Goal: Task Accomplishment & Management: Complete application form

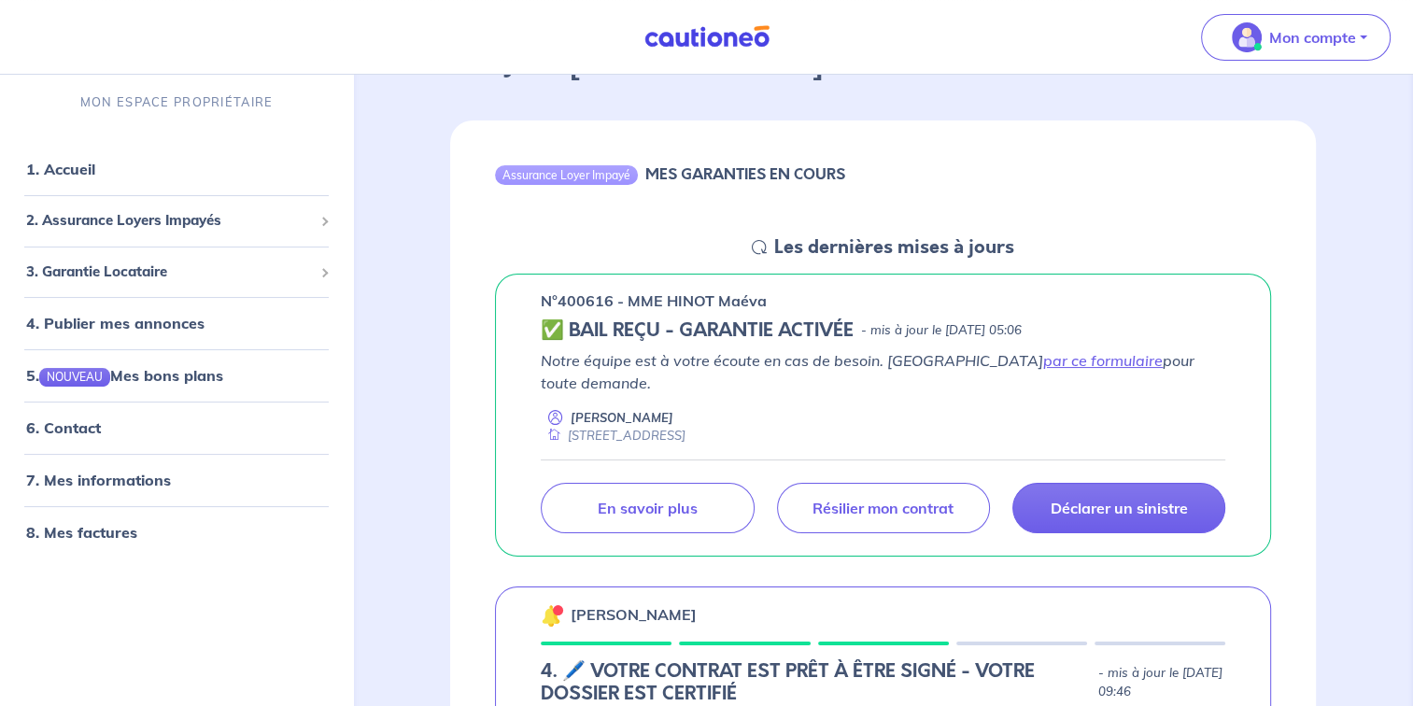
scroll to position [138, 0]
click at [108, 528] on link "8. Mes factures" at bounding box center [80, 532] width 108 height 19
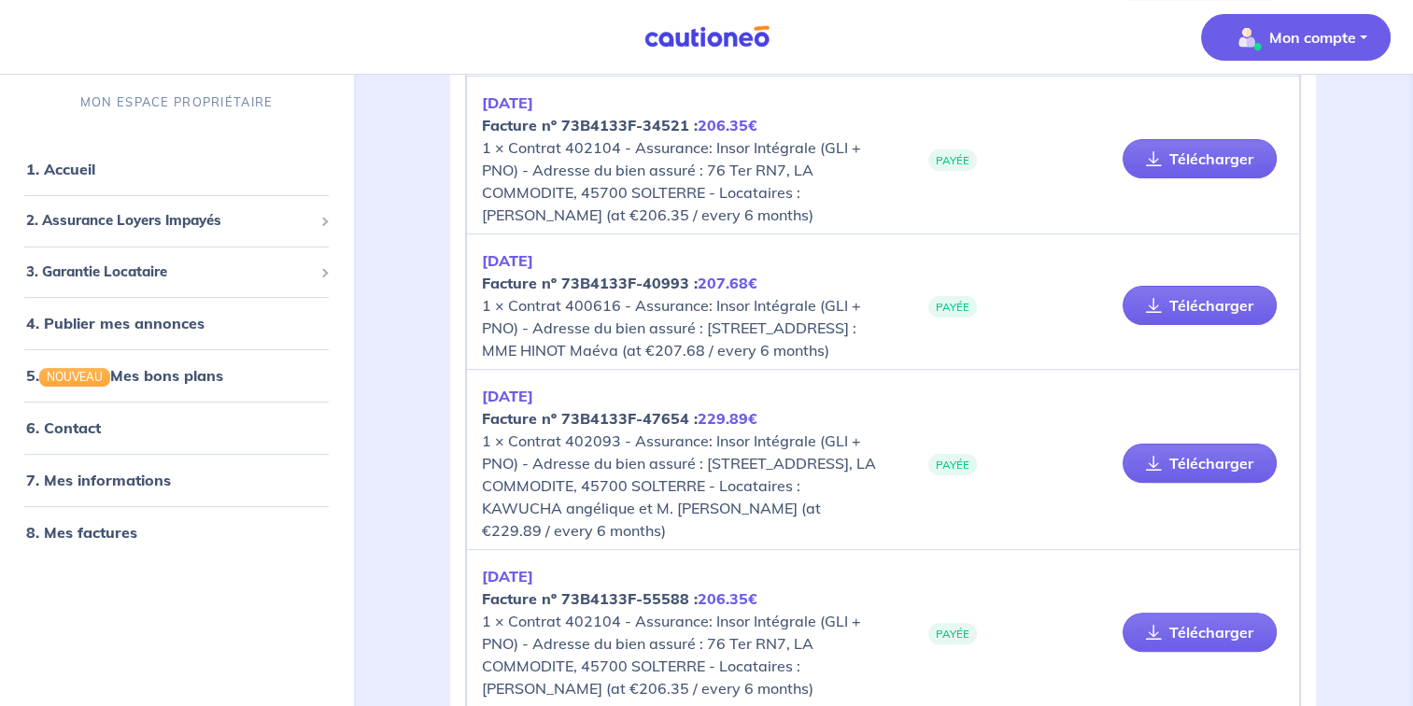
scroll to position [459, 0]
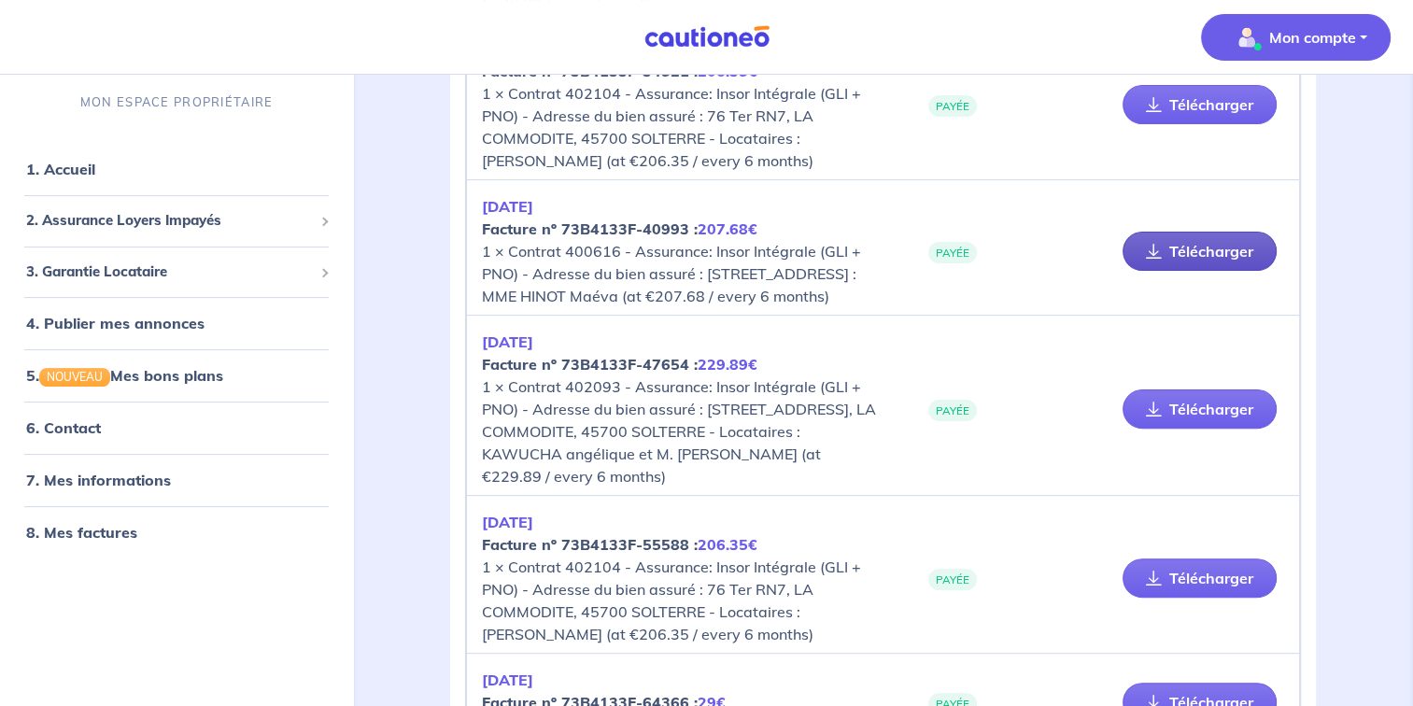
click at [1184, 267] on link "Télécharger" at bounding box center [1199, 251] width 154 height 39
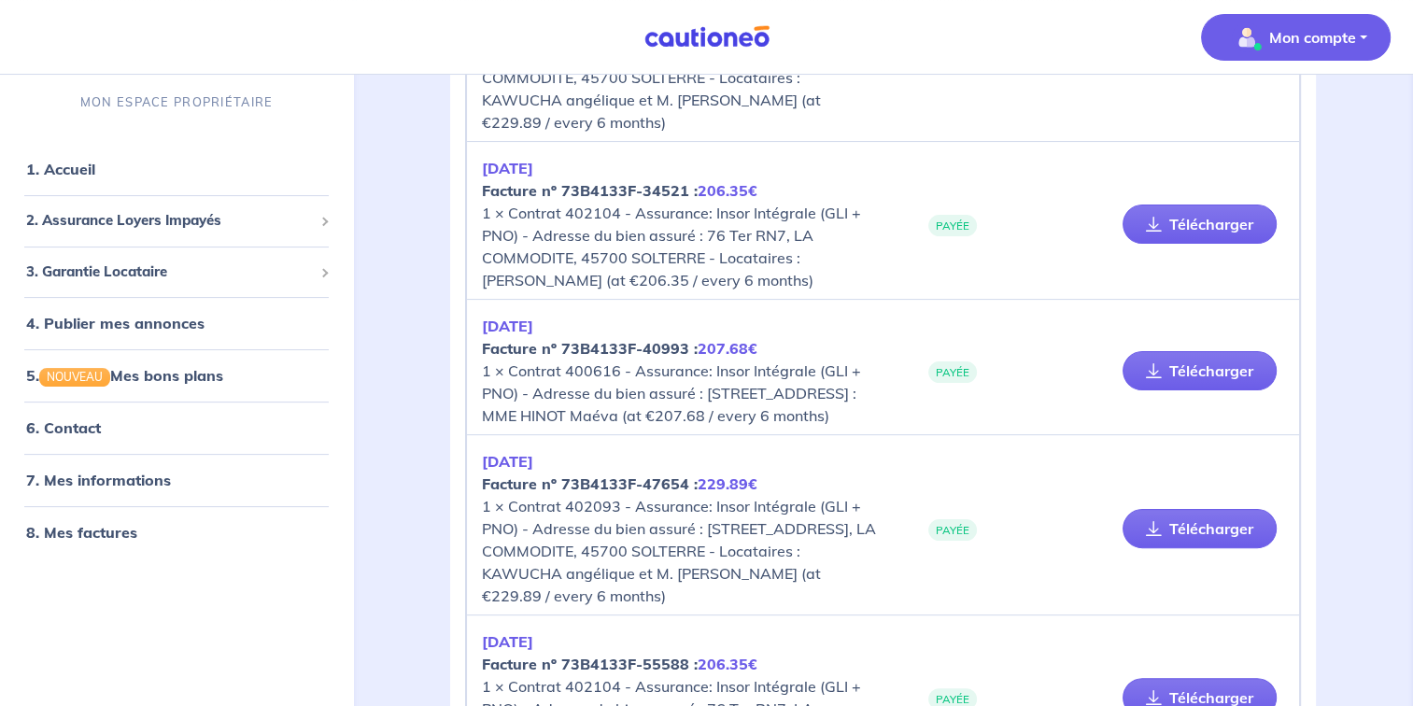
scroll to position [338, 0]
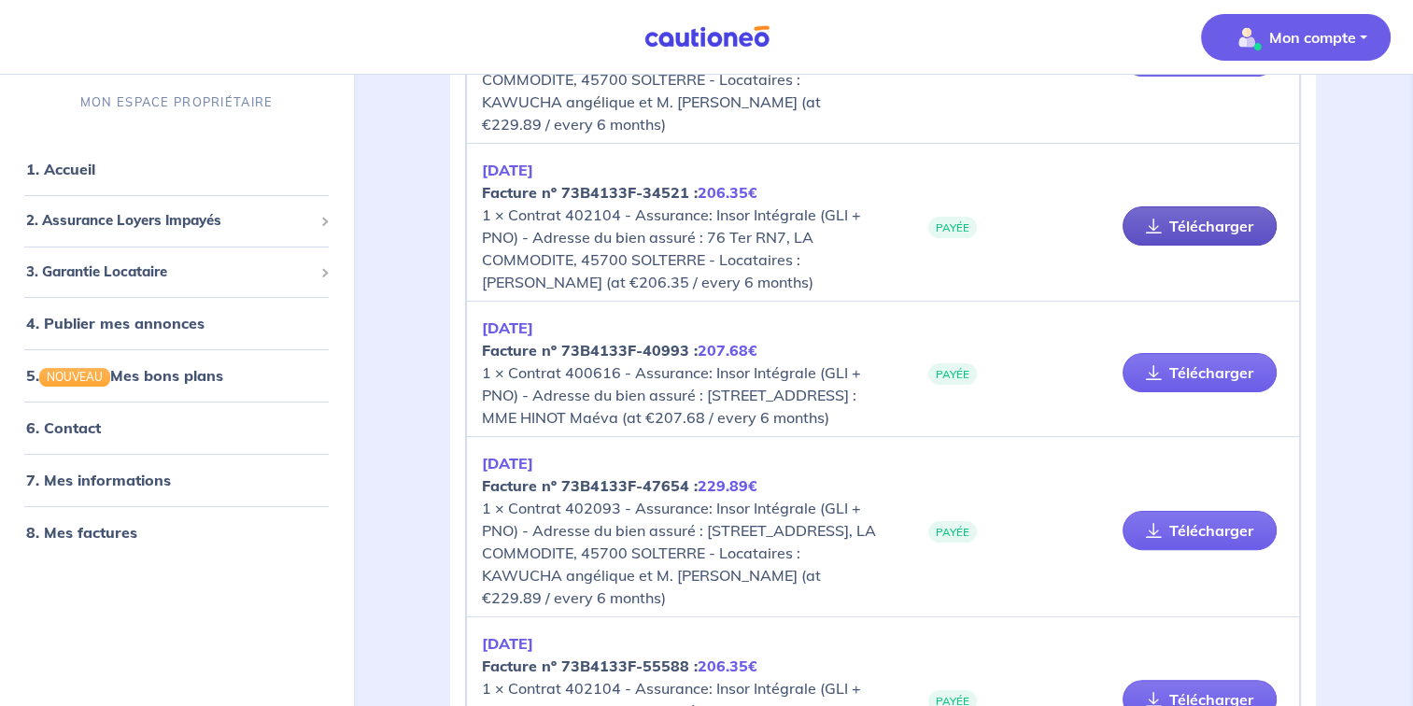
click at [1215, 230] on link "Télécharger" at bounding box center [1199, 225] width 154 height 39
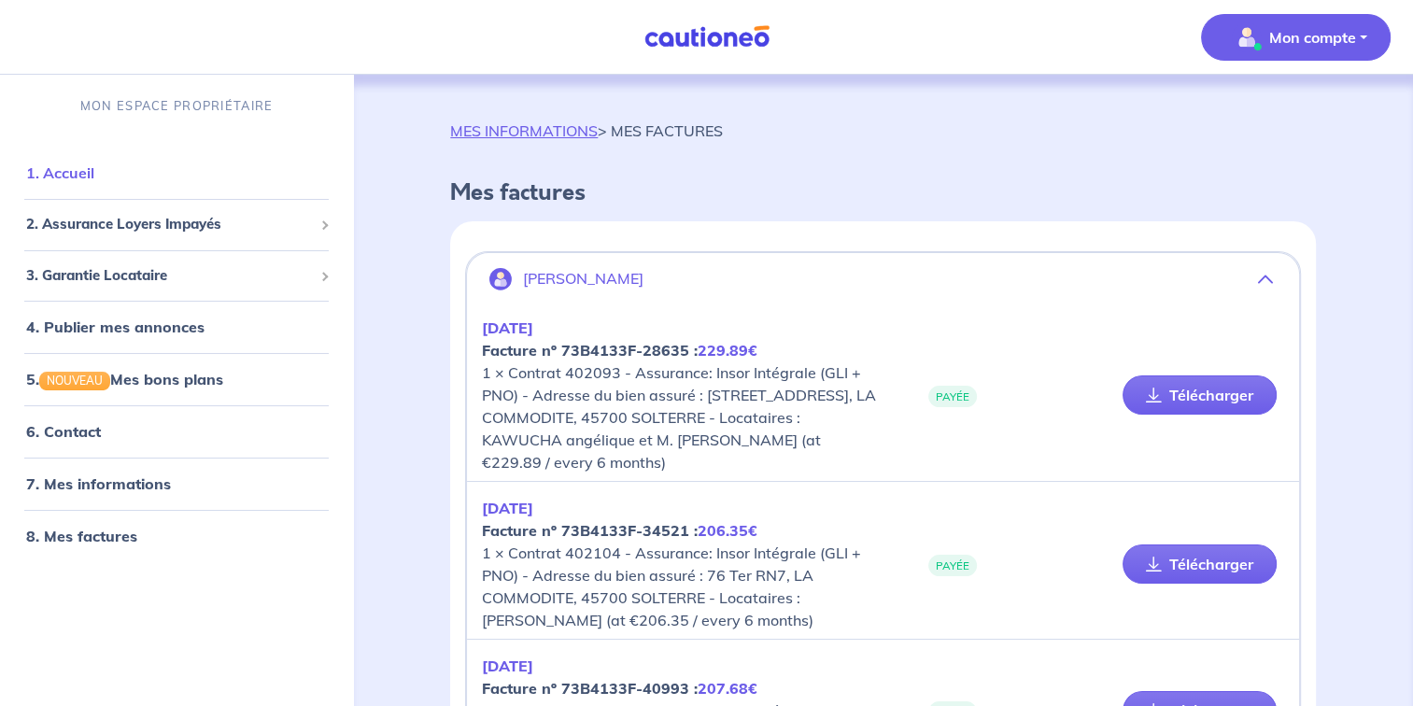
click at [84, 175] on link "1. Accueil" at bounding box center [60, 172] width 68 height 19
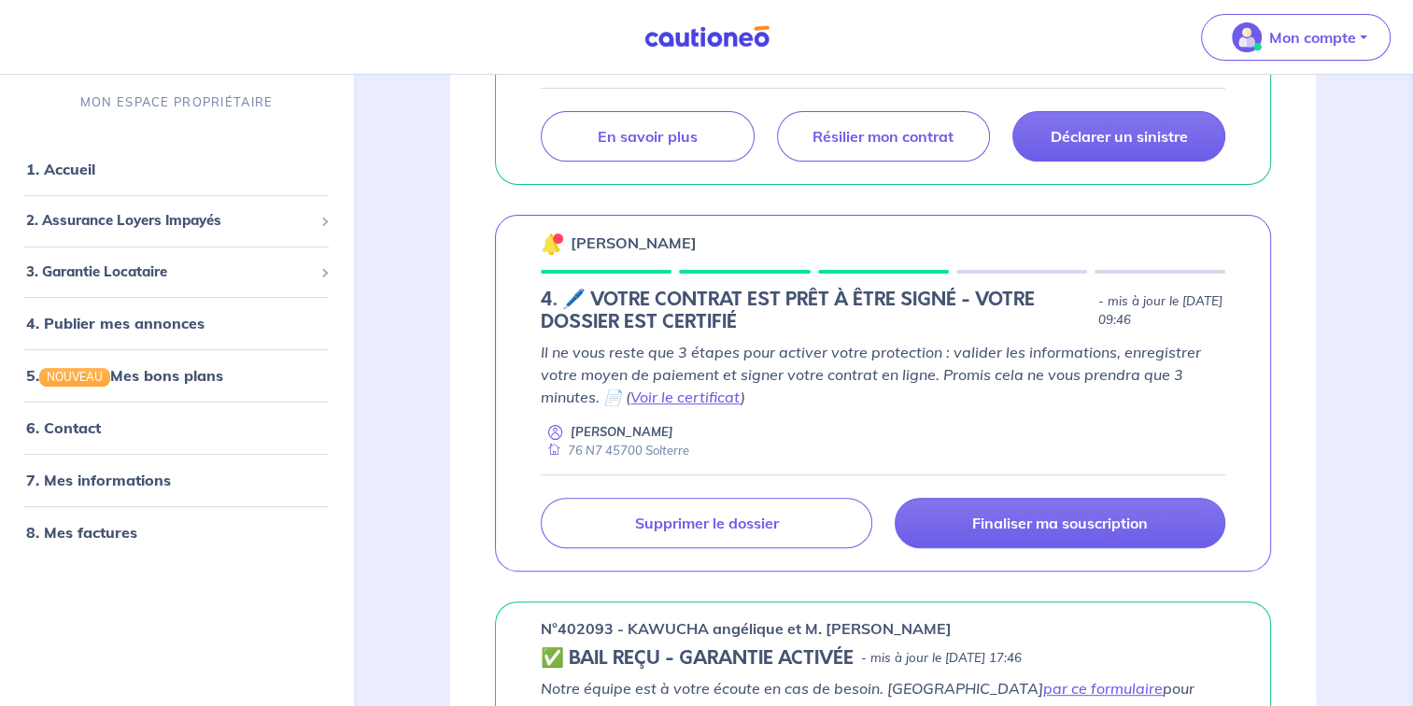
scroll to position [462, 0]
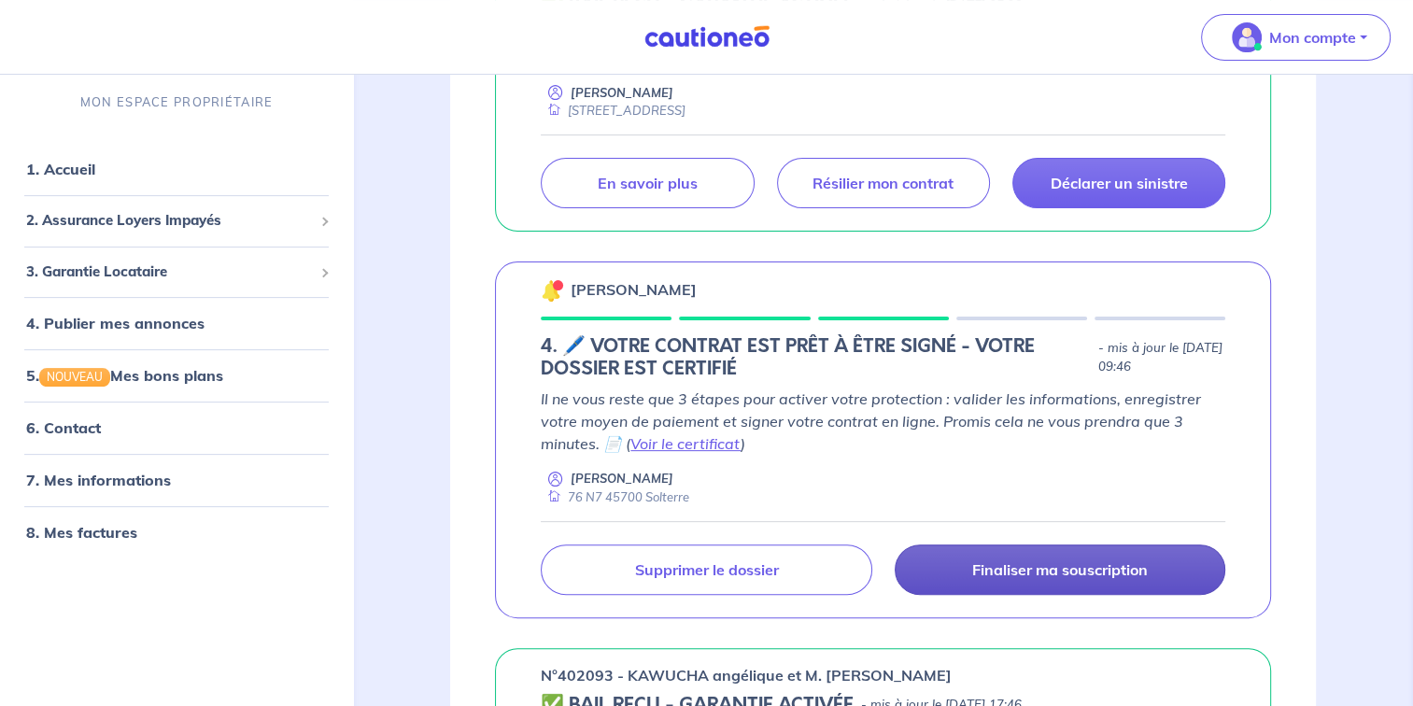
click at [1092, 556] on link "Finaliser ma souscription" at bounding box center [1059, 569] width 331 height 50
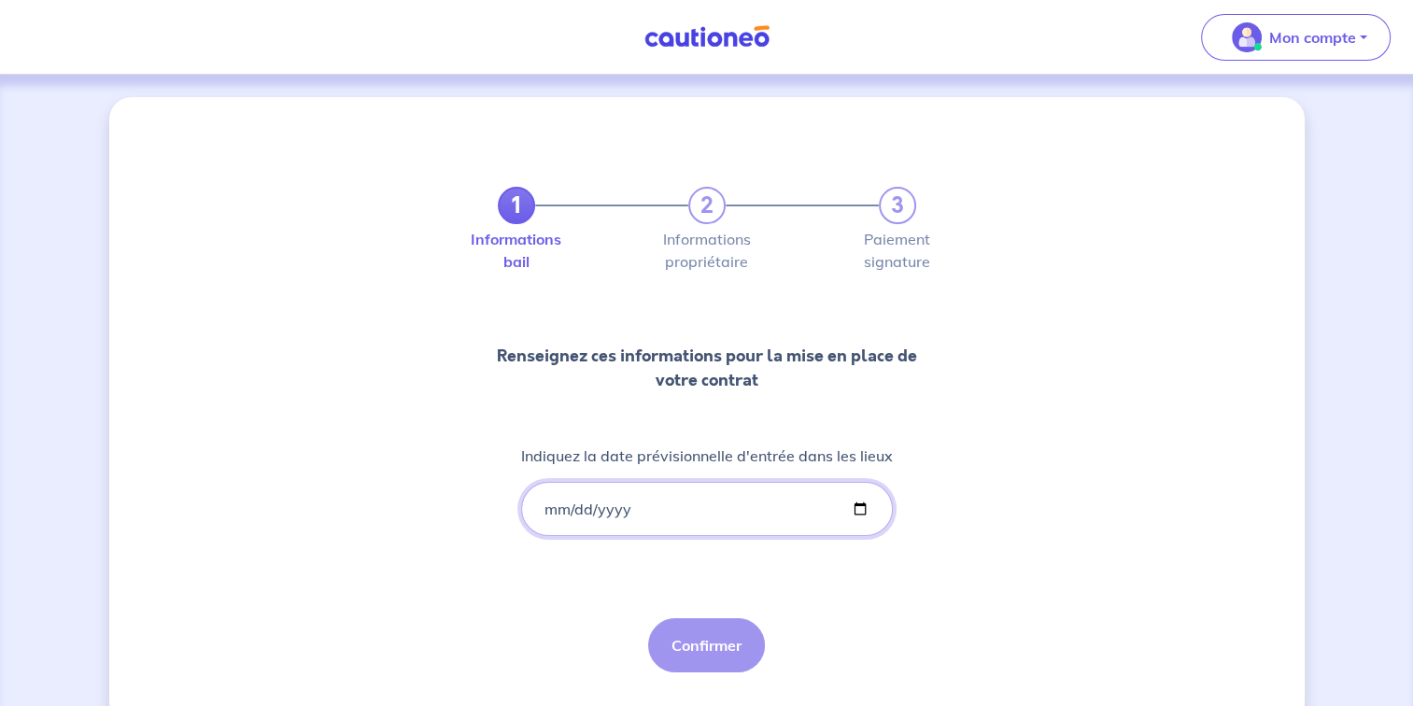
click at [625, 509] on input "Indiquez la date prévisionnelle d'entrée dans les lieux" at bounding box center [707, 509] width 372 height 54
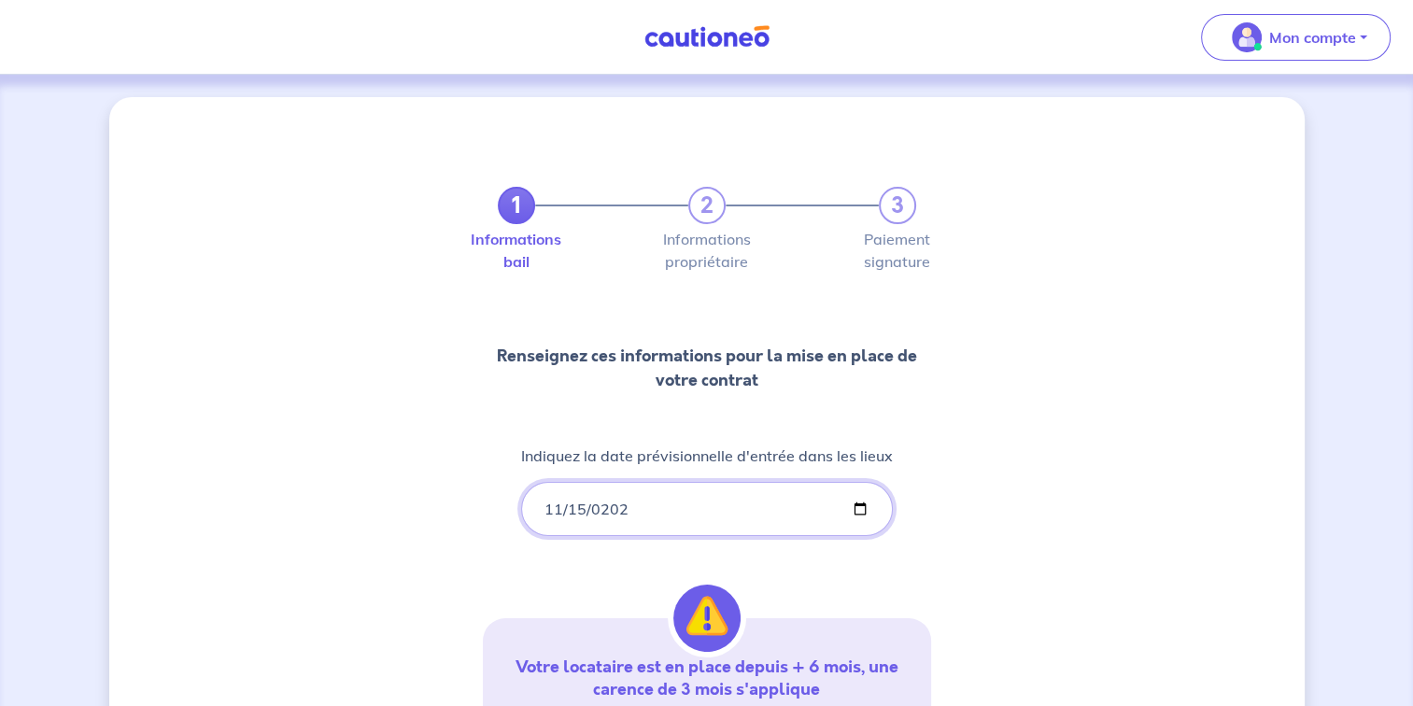
type input "[DATE]"
click at [986, 555] on div "1 2 3 Informations bail Informations propriétaire Paiement signature Renseignez…" at bounding box center [706, 549] width 1195 height 904
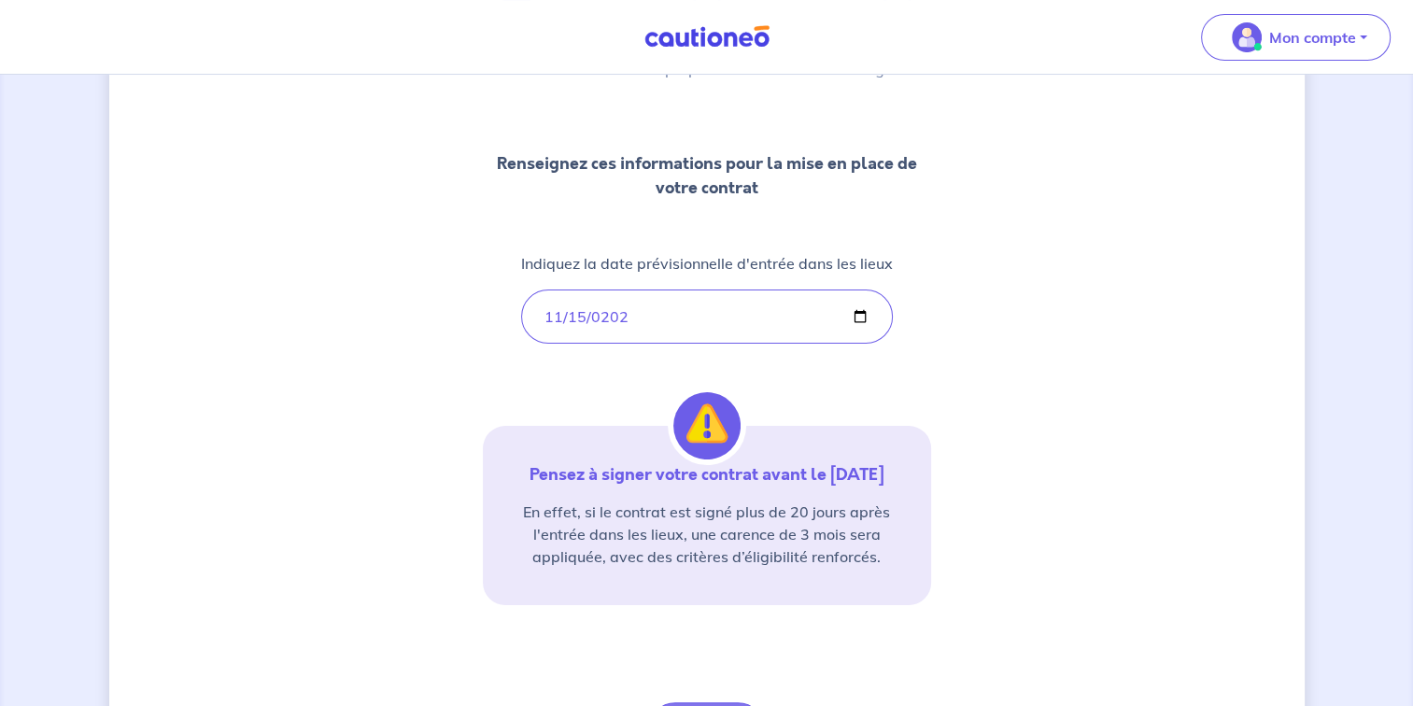
scroll to position [194, 0]
click at [1012, 536] on div "1 2 3 Informations bail Informations propriétaire Paiement signature Renseignez…" at bounding box center [706, 355] width 1195 height 904
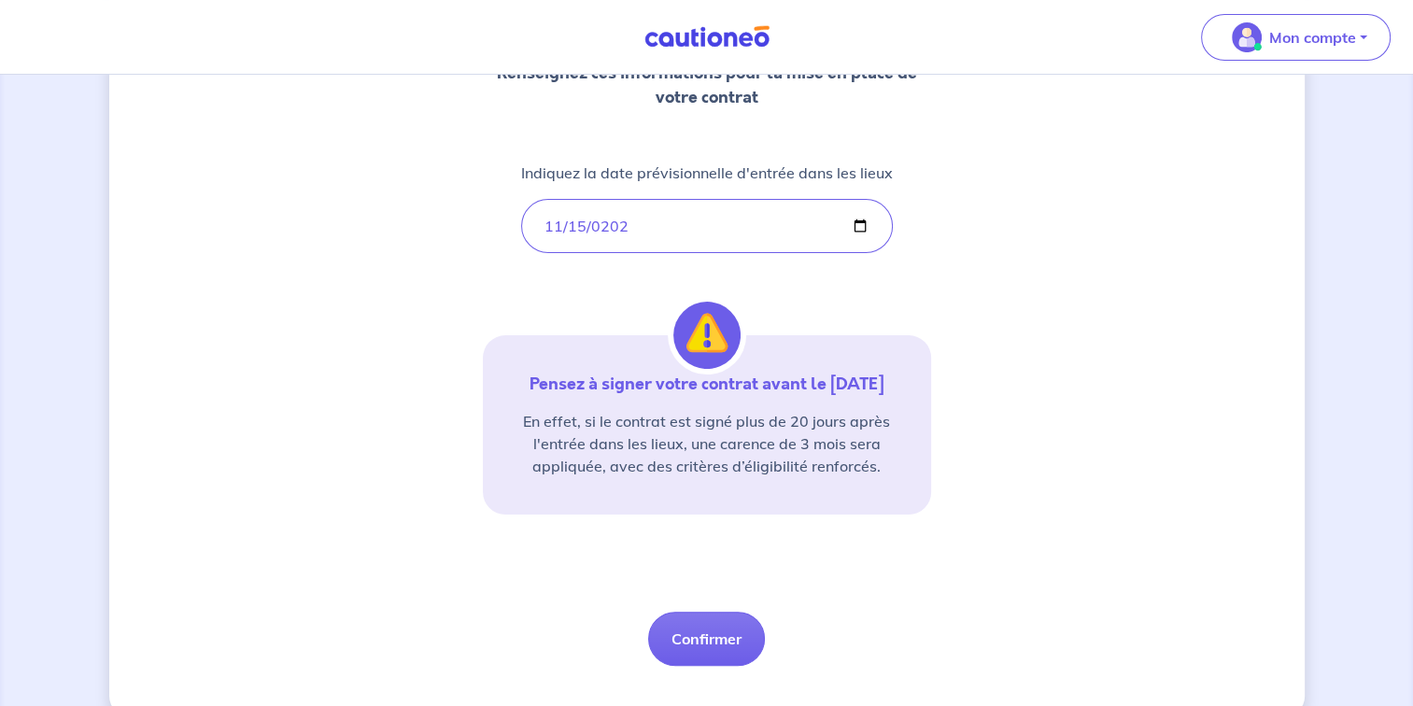
scroll to position [317, 0]
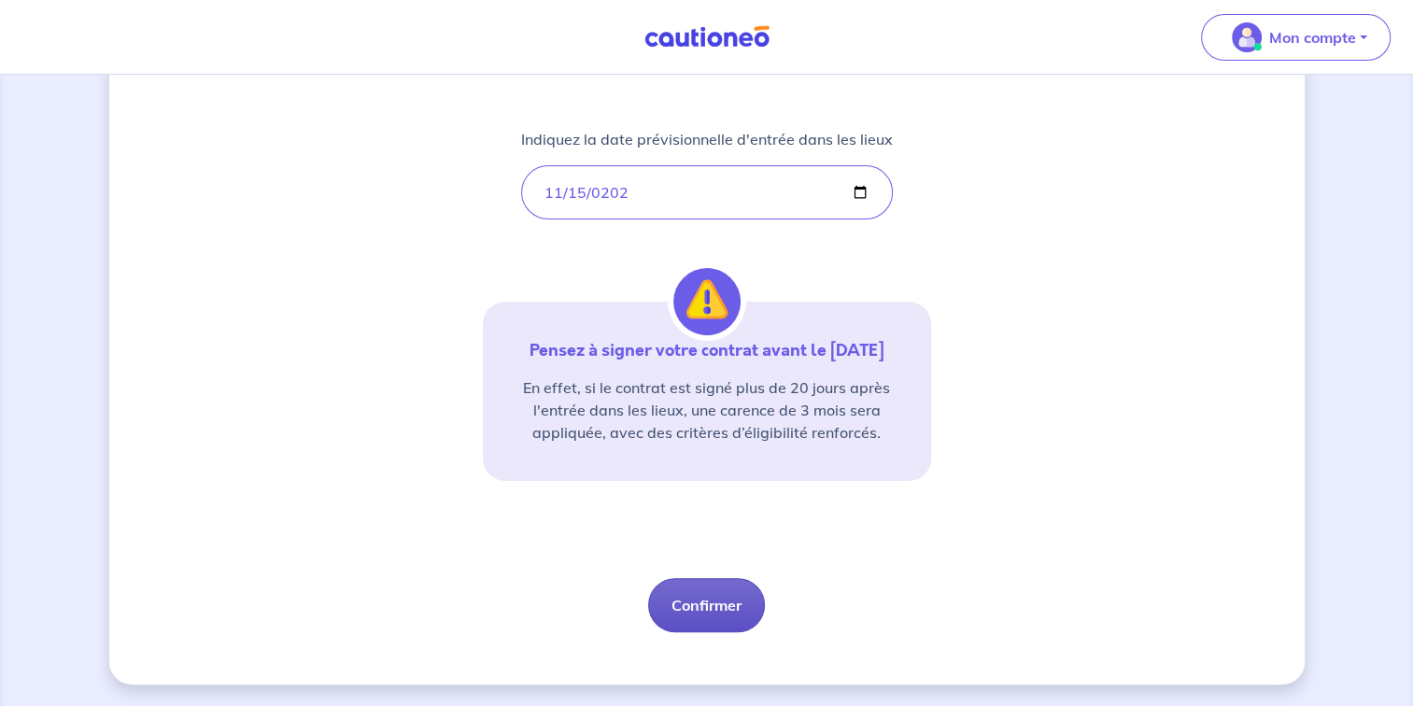
click at [725, 597] on button "Confirmer" at bounding box center [706, 605] width 117 height 54
select select "FR"
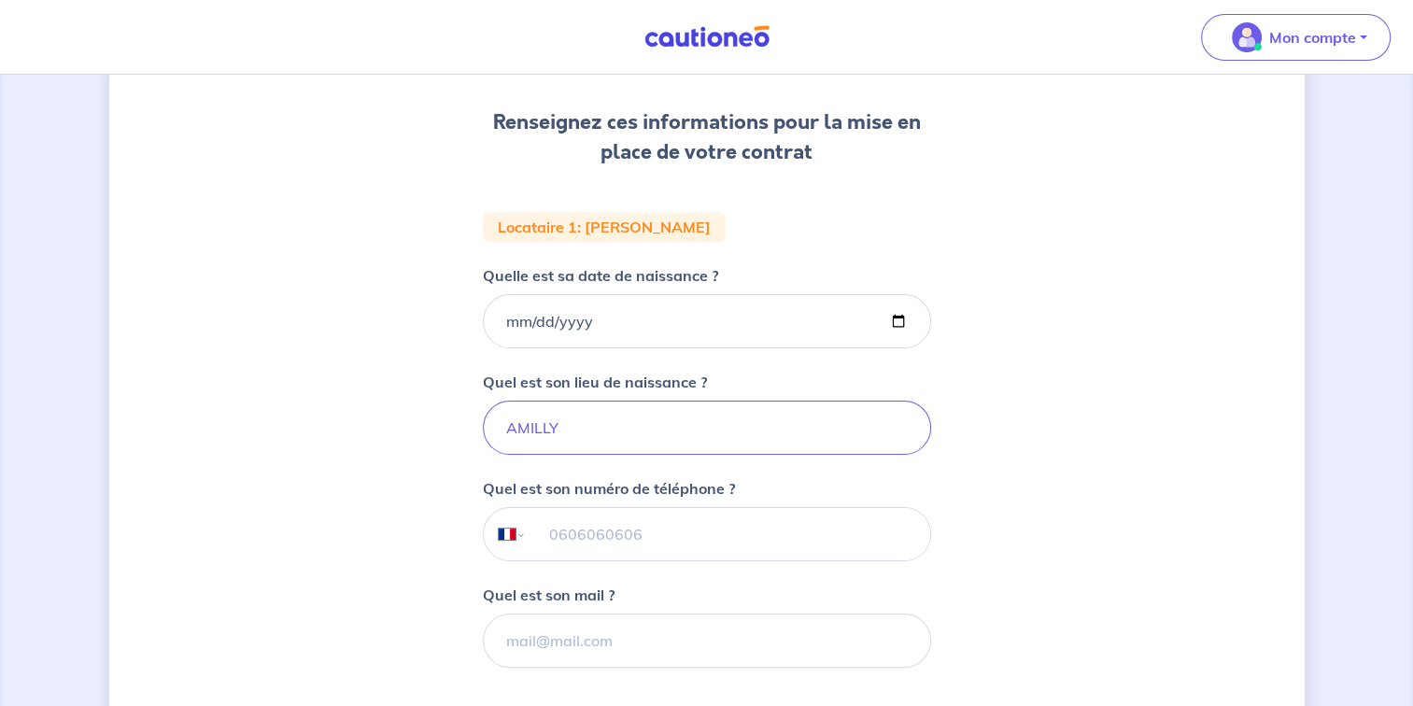
scroll to position [260, 0]
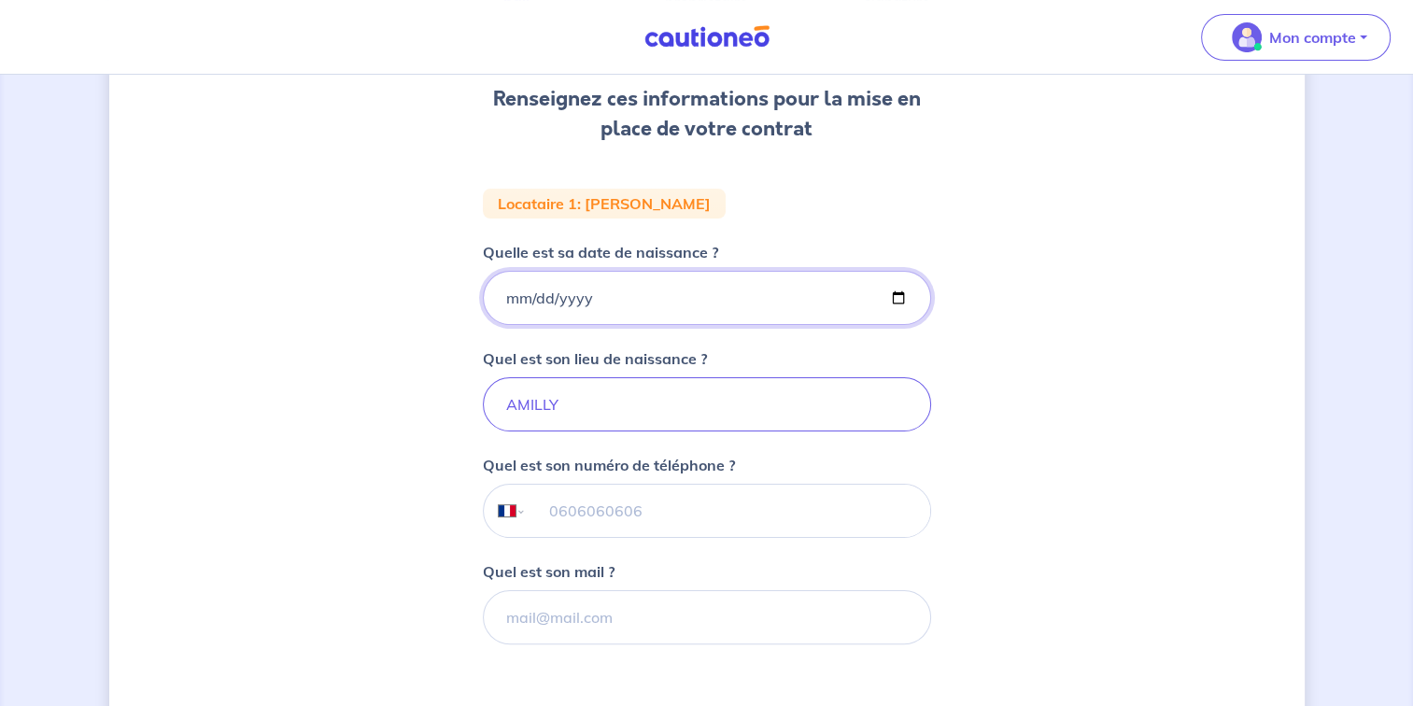
click at [568, 304] on input "Quelle est sa date de naissance ?" at bounding box center [707, 298] width 448 height 54
click at [505, 293] on input "Quelle est sa date de naissance ?" at bounding box center [707, 298] width 448 height 54
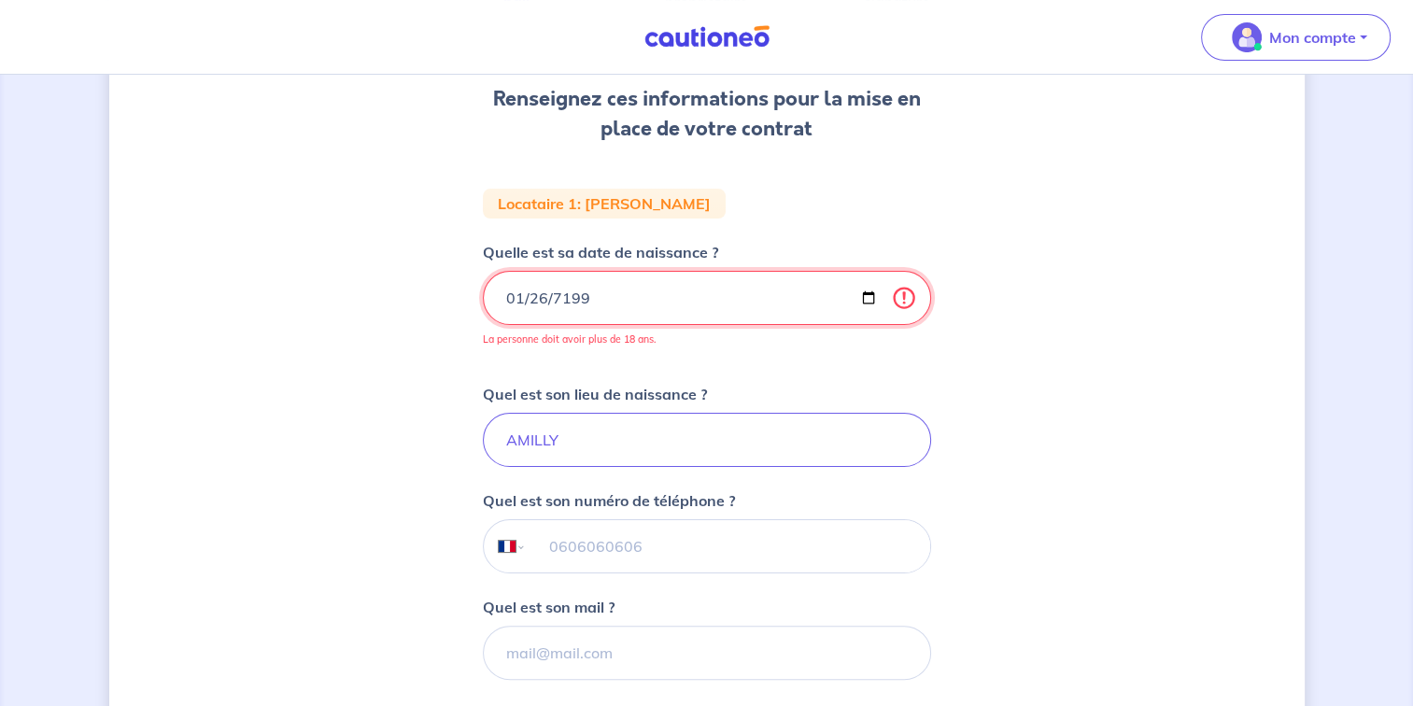
type input "[DATE]"
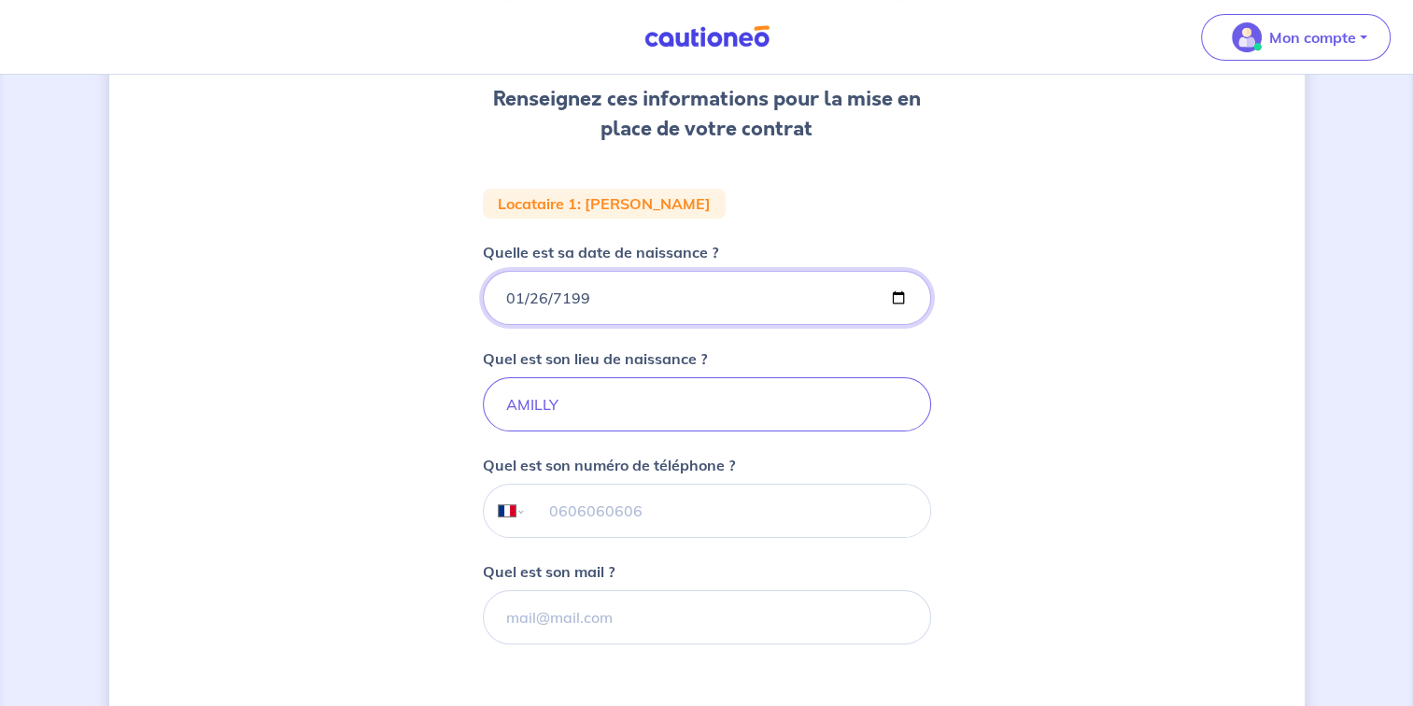
scroll to position [373, 0]
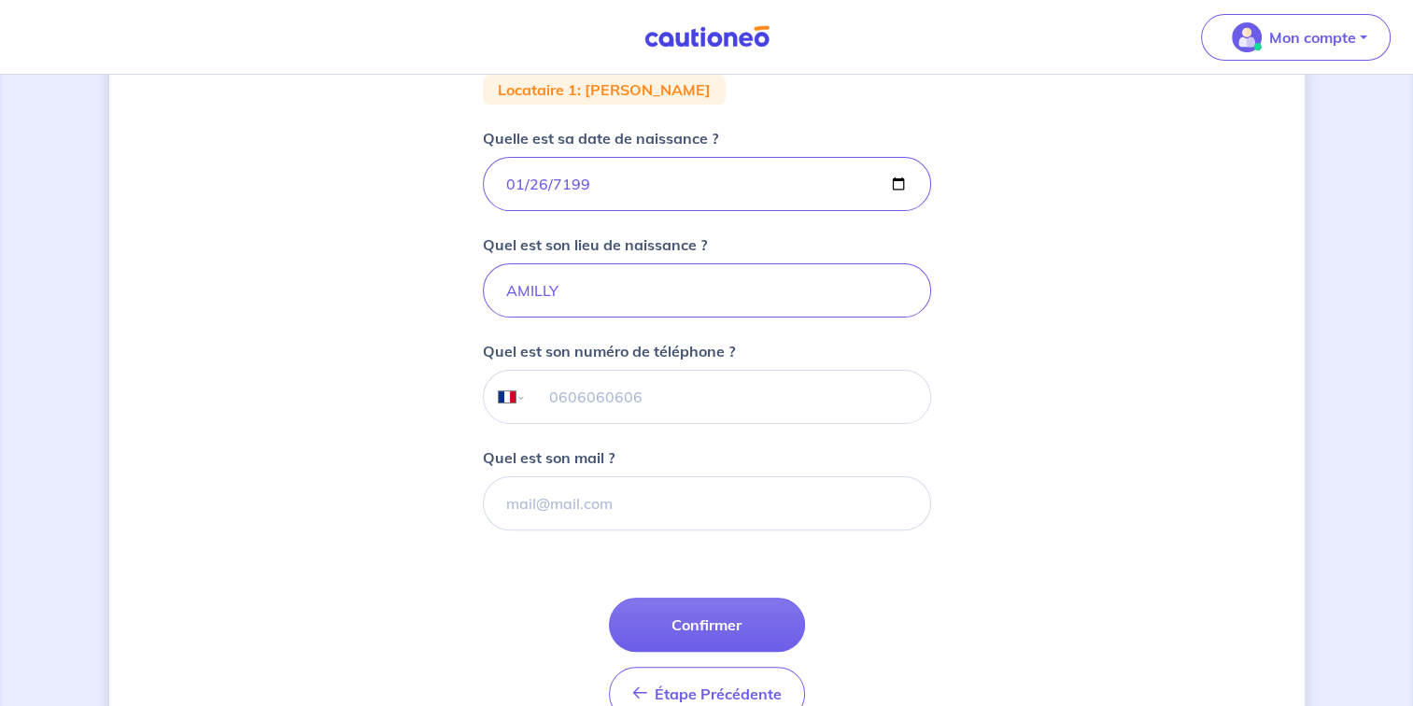
click at [670, 403] on input "tel" at bounding box center [727, 397] width 403 height 52
type input "07 78 24 34 12"
click at [704, 499] on input "Quel est son mail ?" at bounding box center [707, 503] width 448 height 54
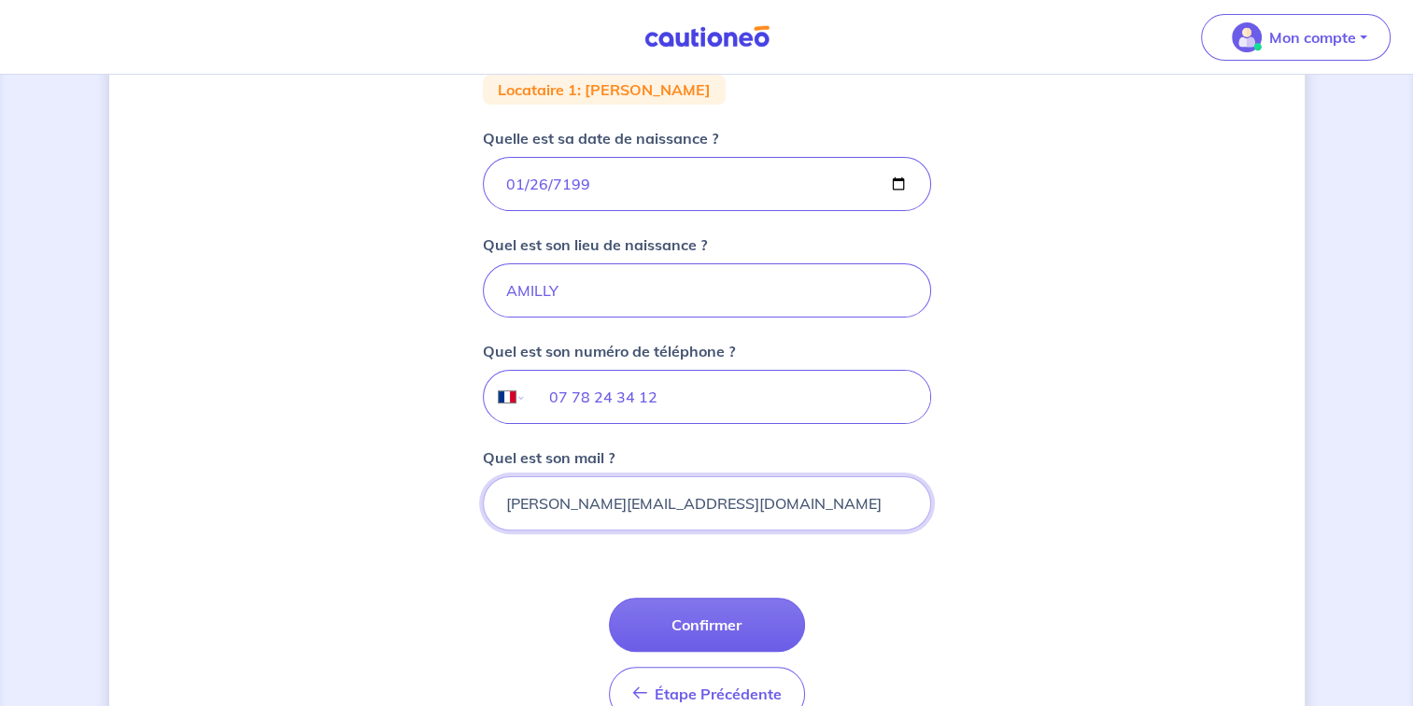
type input "[PERSON_NAME][EMAIL_ADDRESS][DOMAIN_NAME]"
click at [922, 572] on form "Locataire 1 : [PERSON_NAME] Quelle est sa date de naissance ? [DEMOGRAPHIC_DATA…" at bounding box center [707, 405] width 448 height 661
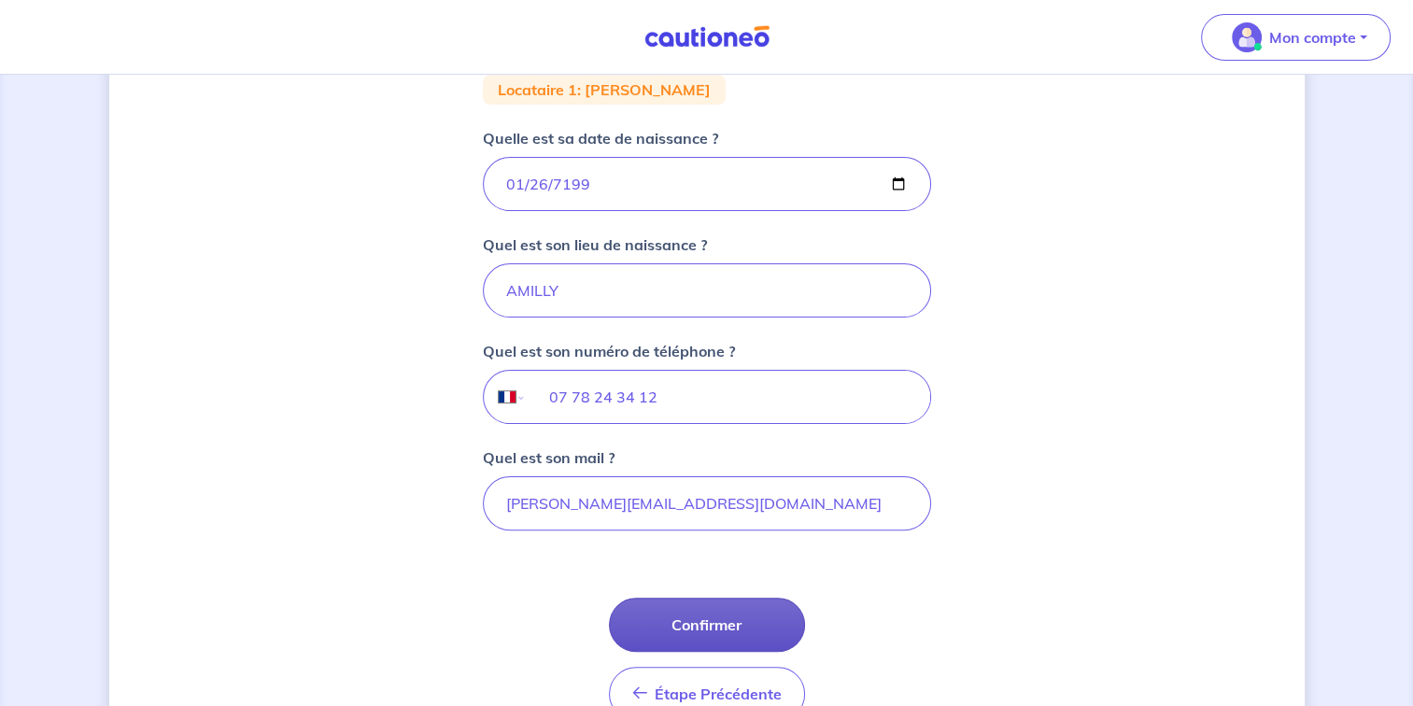
click at [719, 626] on button "Confirmer" at bounding box center [707, 625] width 196 height 54
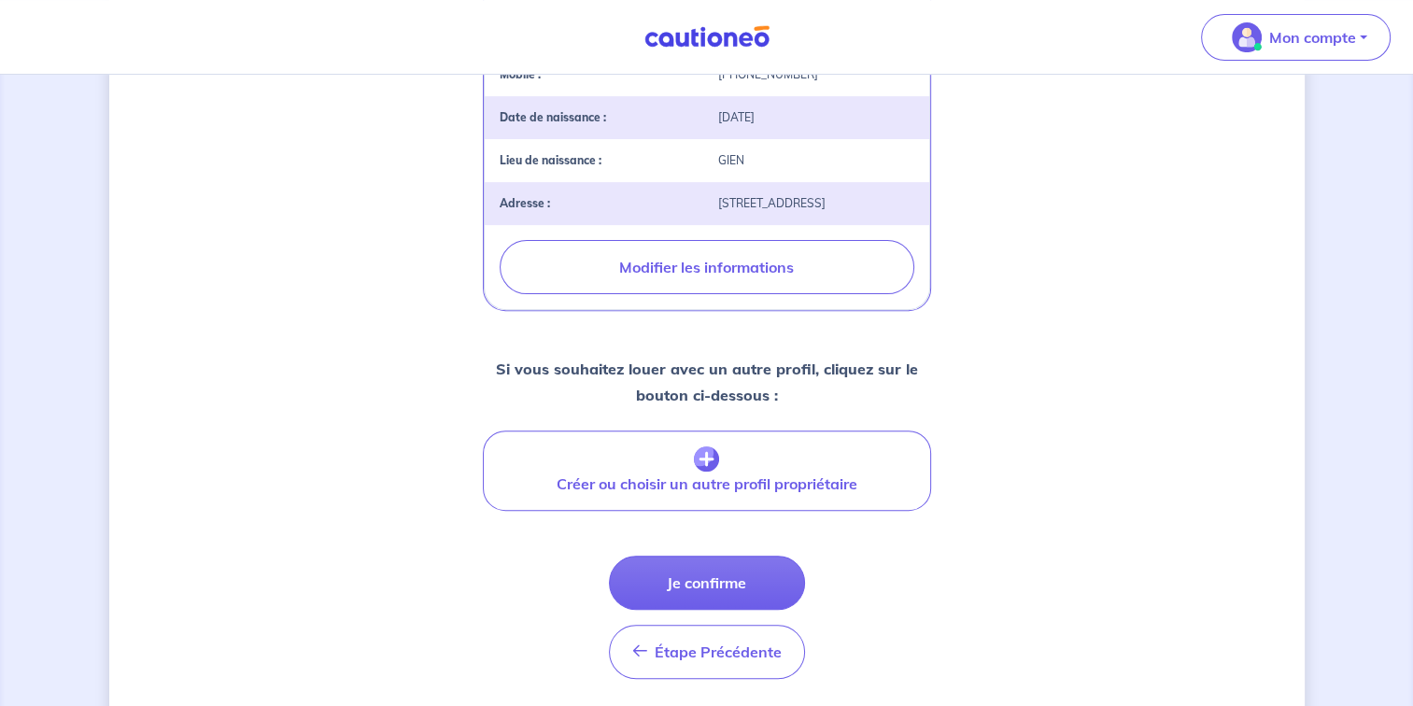
scroll to position [640, 0]
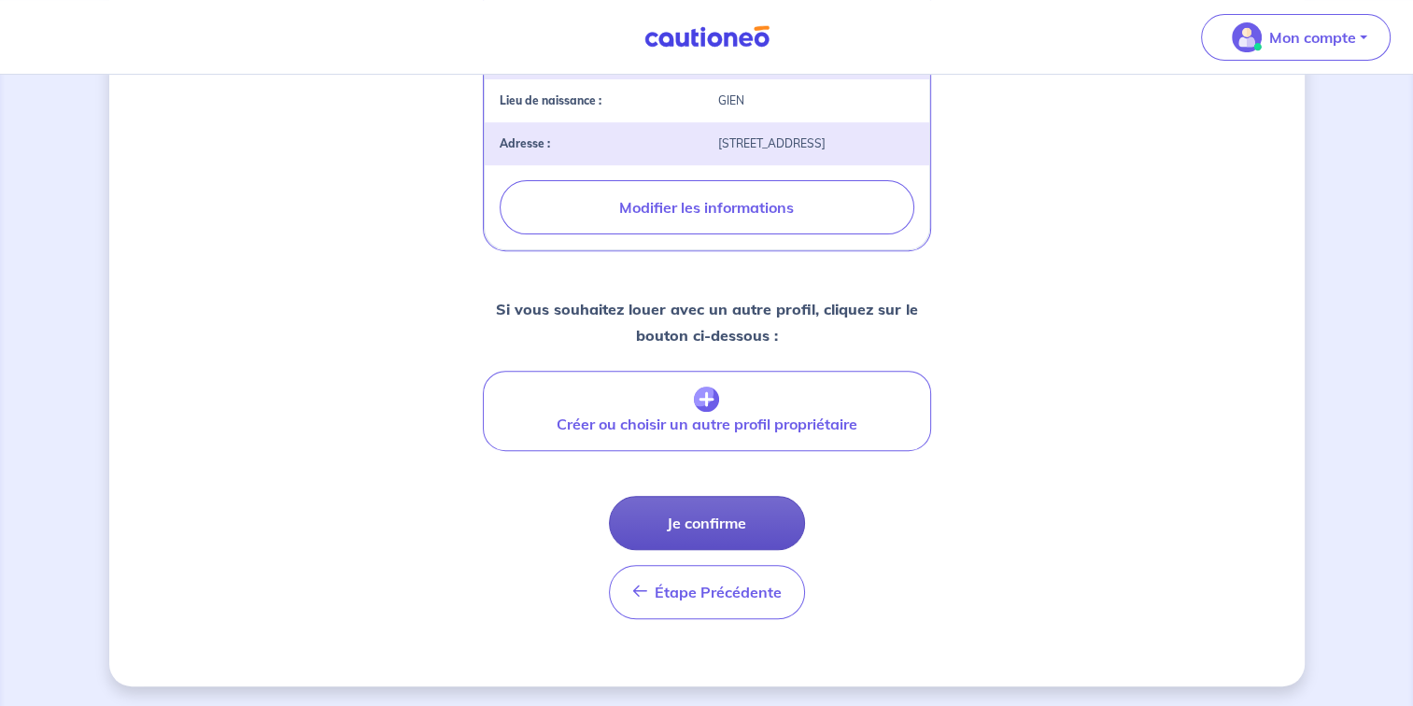
click at [718, 528] on button "Je confirme" at bounding box center [707, 523] width 196 height 54
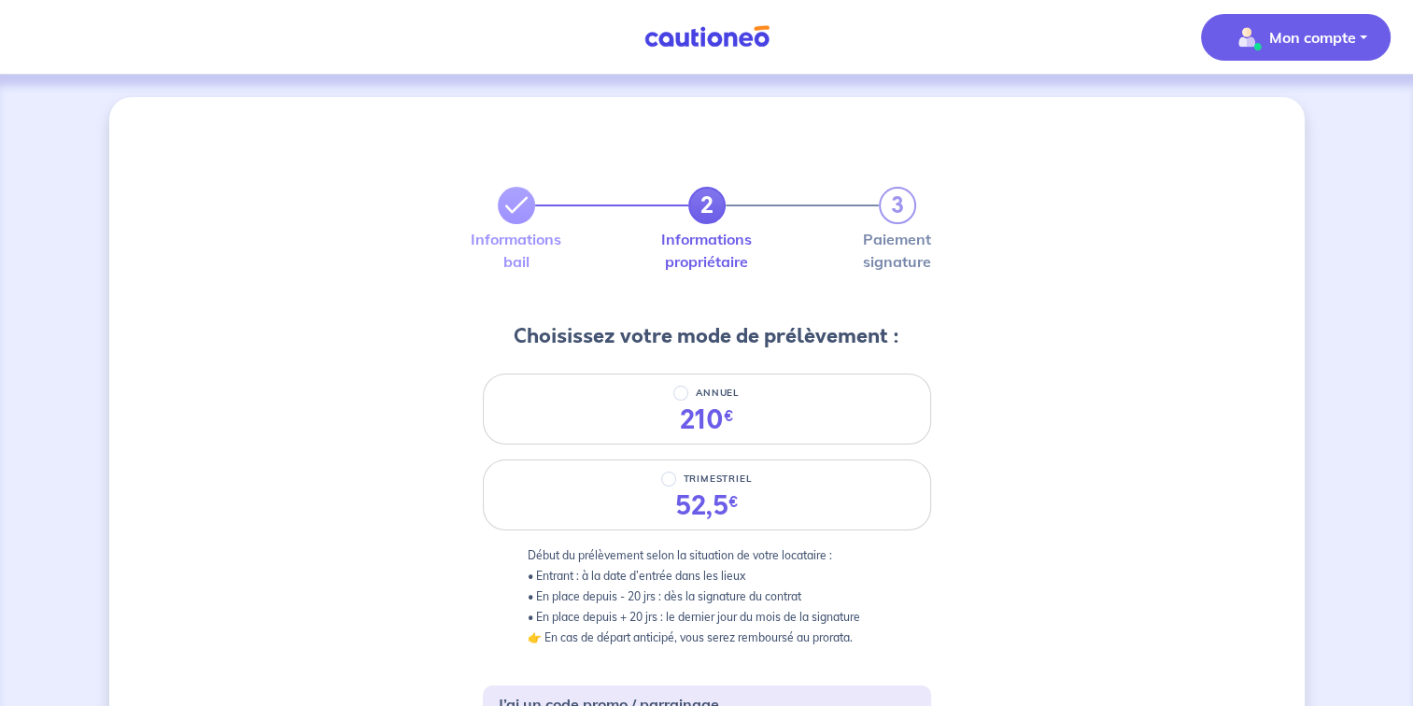
click at [1363, 43] on button "Mon compte" at bounding box center [1296, 37] width 190 height 47
click at [1279, 115] on link "Mes informations" at bounding box center [1277, 116] width 150 height 30
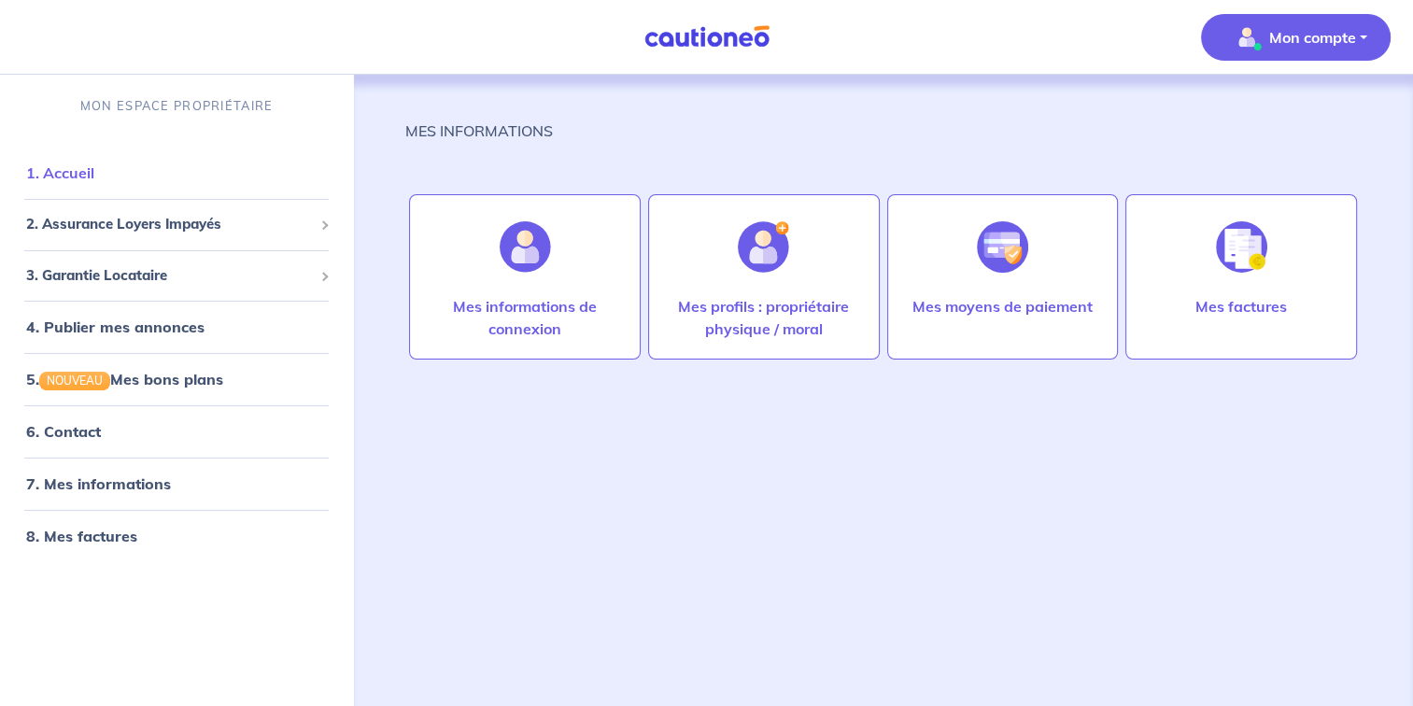
click at [94, 182] on link "1. Accueil" at bounding box center [60, 172] width 68 height 19
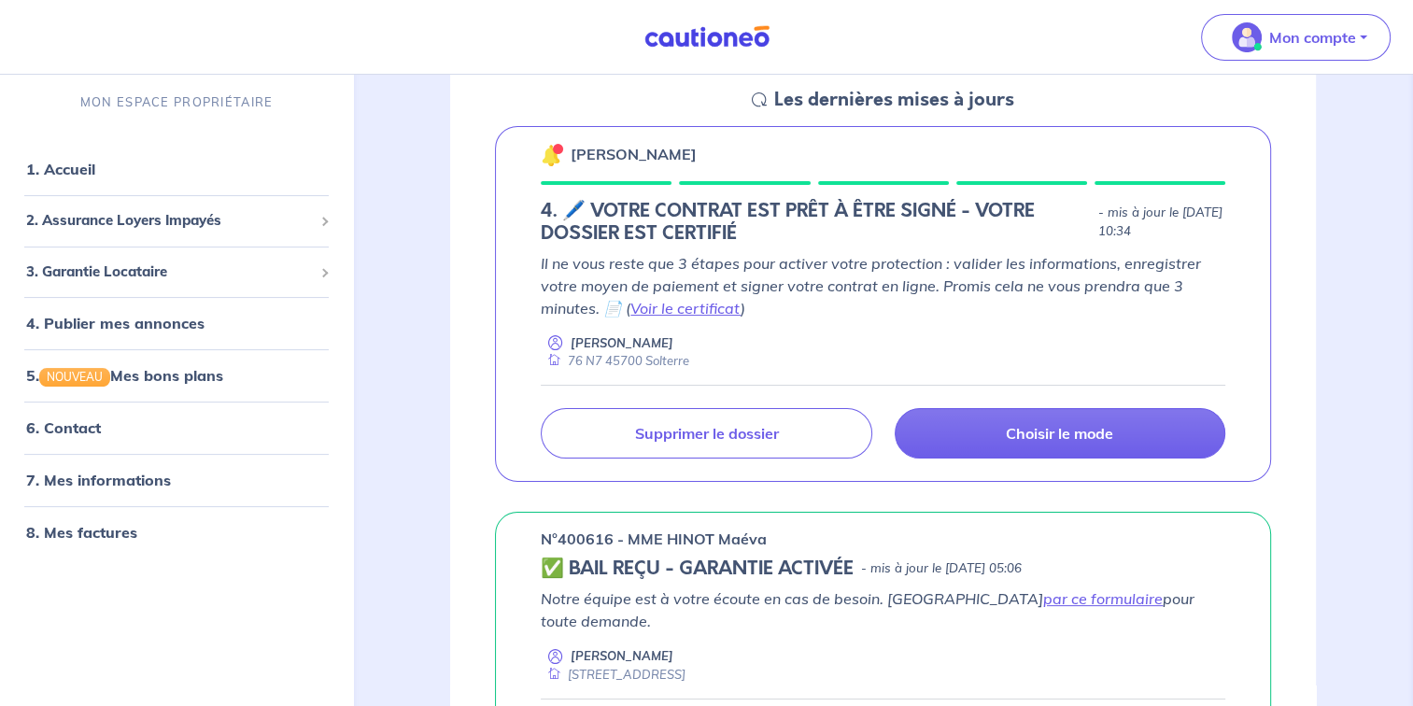
scroll to position [286, 0]
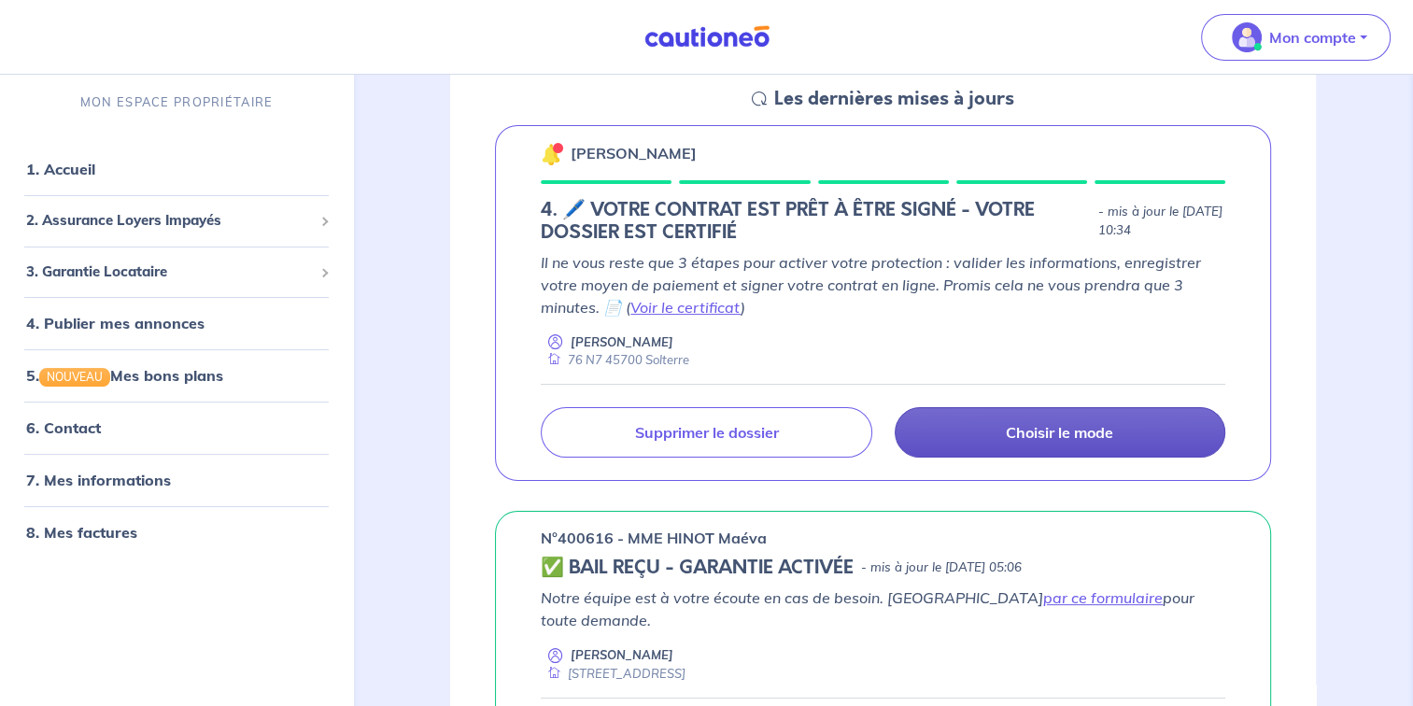
click at [1092, 429] on p "Choisir le mode" at bounding box center [1059, 432] width 107 height 19
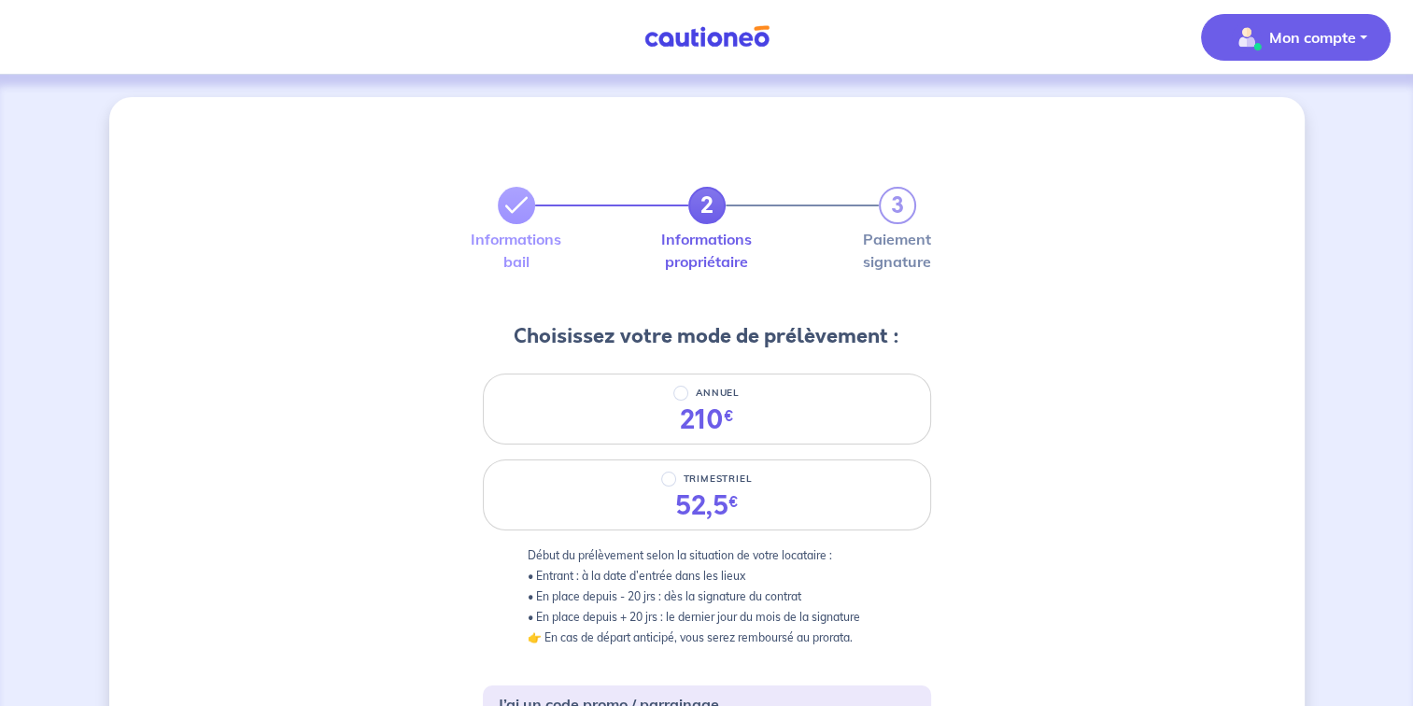
click at [1278, 44] on p "Mon compte" at bounding box center [1312, 37] width 87 height 22
click at [1288, 126] on link "Mes informations" at bounding box center [1277, 116] width 150 height 30
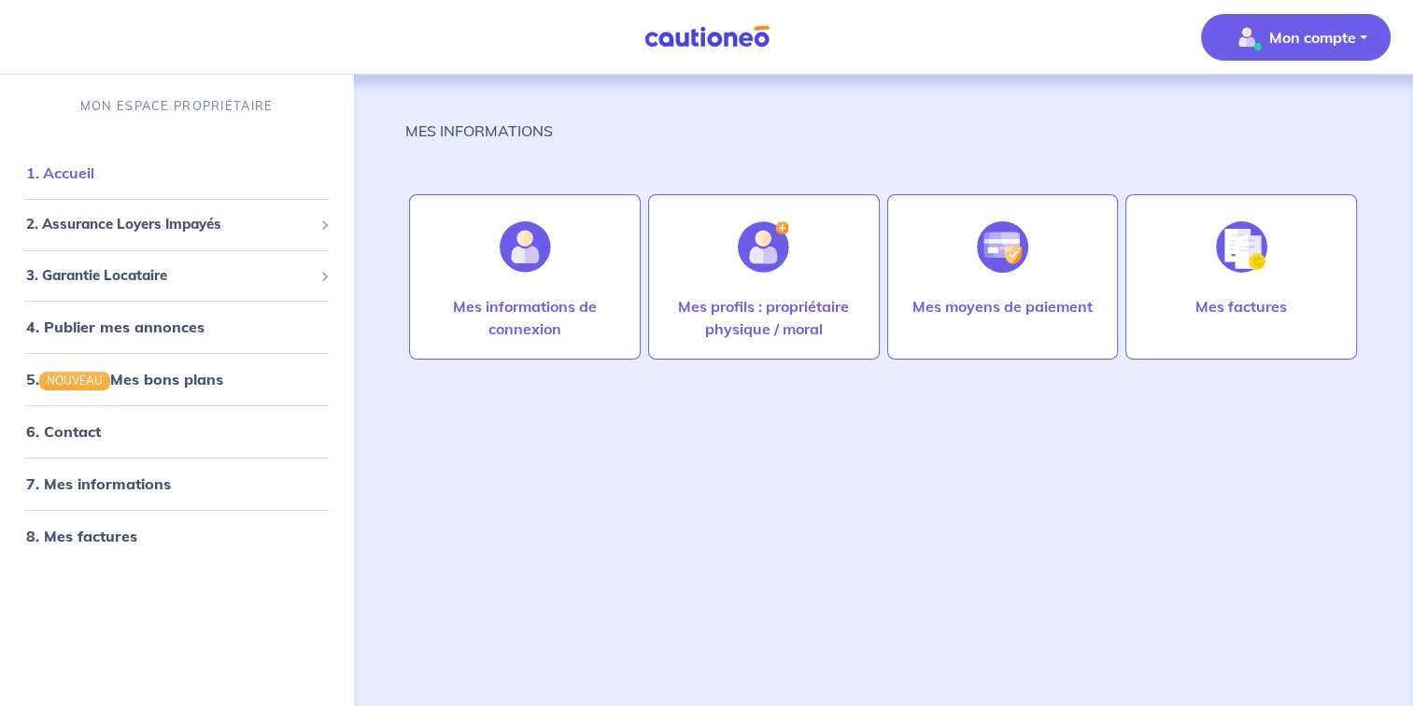
click at [63, 171] on link "1. Accueil" at bounding box center [60, 172] width 68 height 19
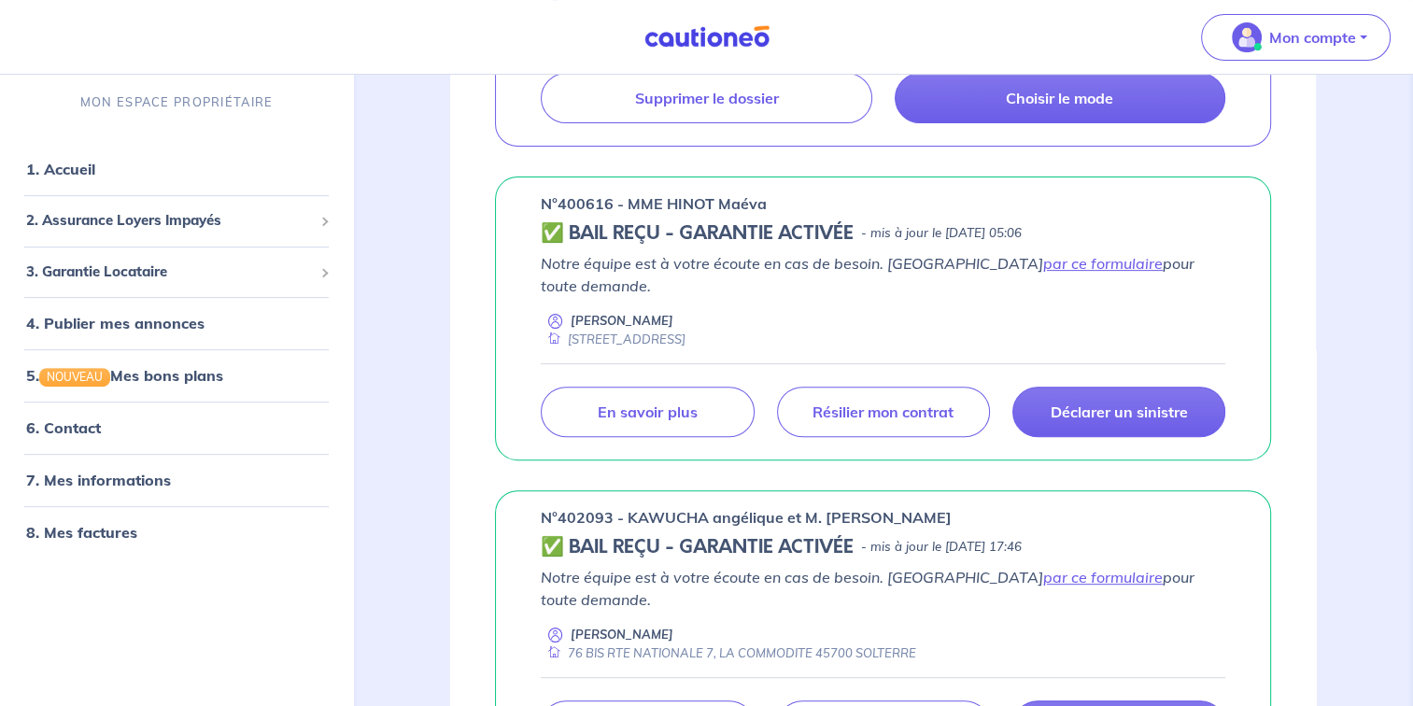
scroll to position [601, 0]
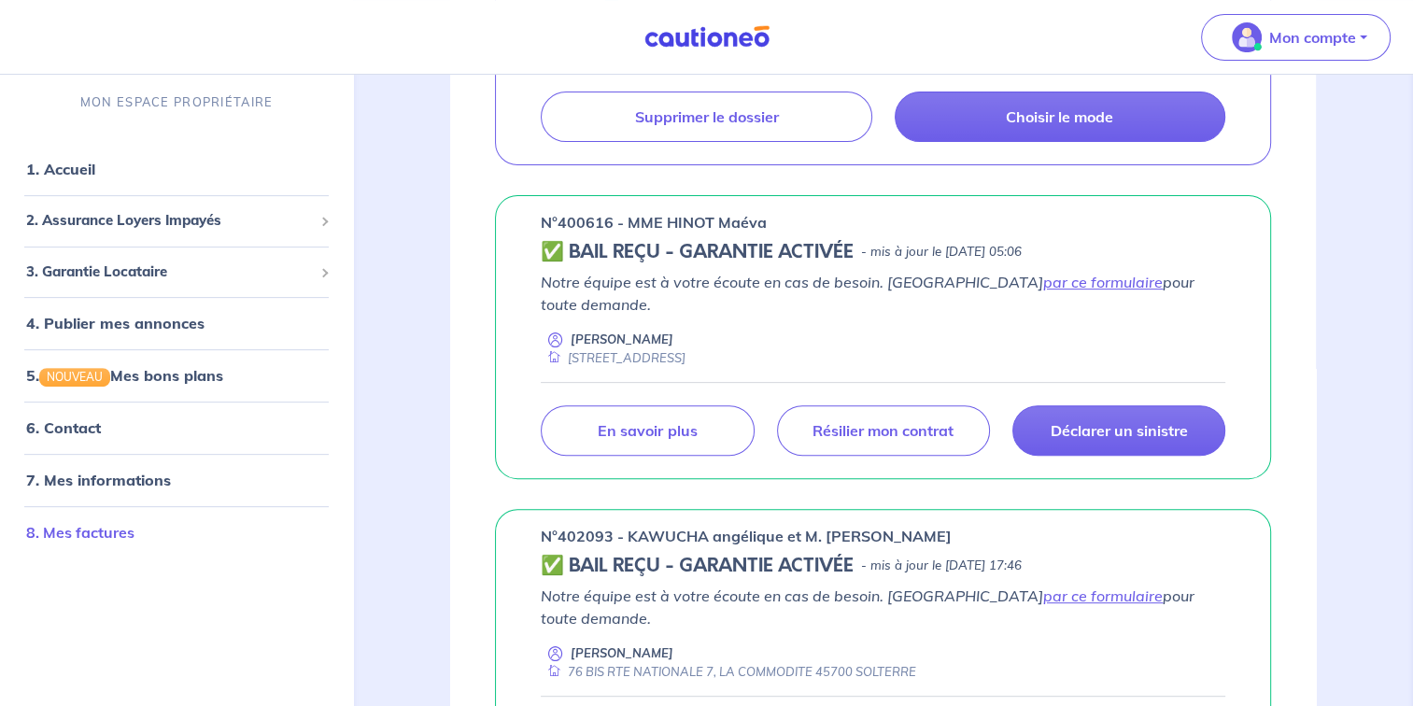
click at [104, 528] on link "8. Mes factures" at bounding box center [80, 532] width 108 height 19
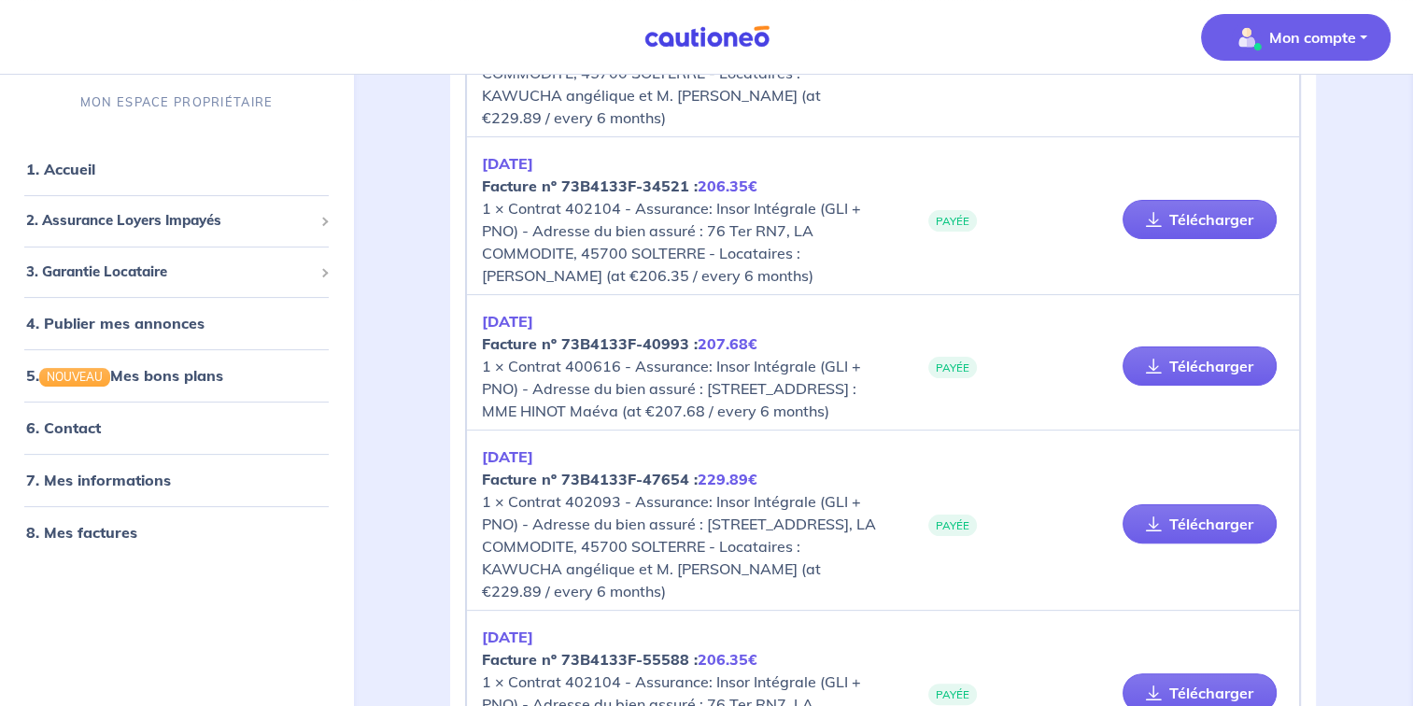
scroll to position [345, 0]
click at [1227, 384] on link "Télécharger" at bounding box center [1199, 364] width 154 height 39
click at [78, 163] on link "1. Accueil" at bounding box center [60, 169] width 68 height 19
